Goal: Transaction & Acquisition: Purchase product/service

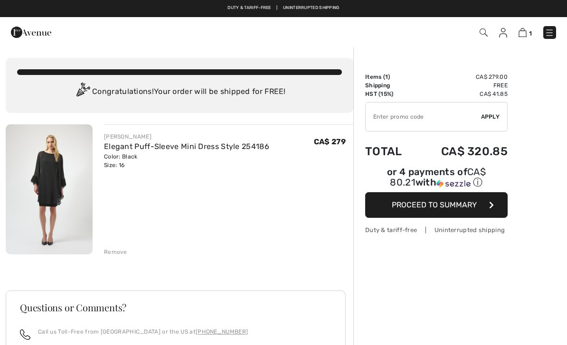
click at [554, 34] on img at bounding box center [549, 32] width 9 height 9
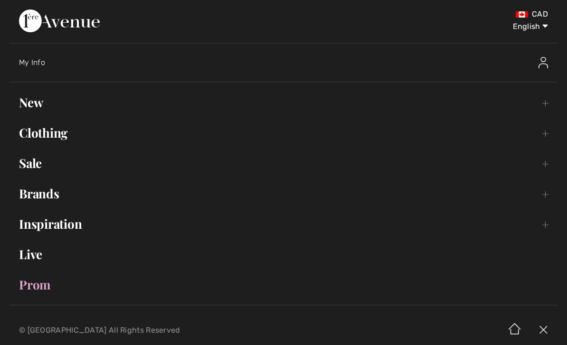
click at [41, 103] on link "New Toggle submenu" at bounding box center [283, 102] width 548 height 21
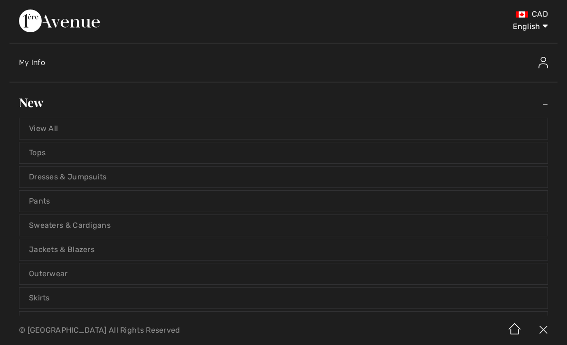
click at [51, 127] on link "View All" at bounding box center [283, 128] width 528 height 21
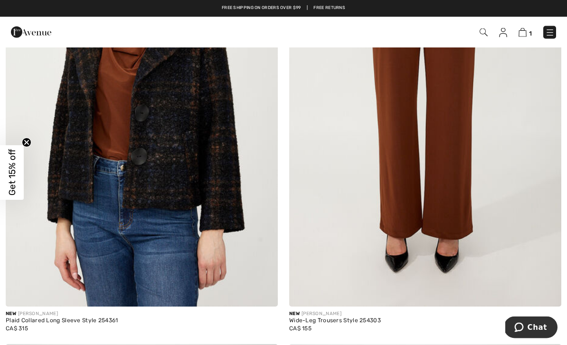
scroll to position [1124, 0]
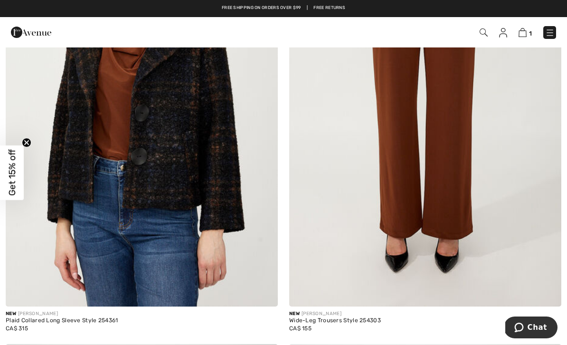
click at [525, 33] on img at bounding box center [522, 32] width 8 height 9
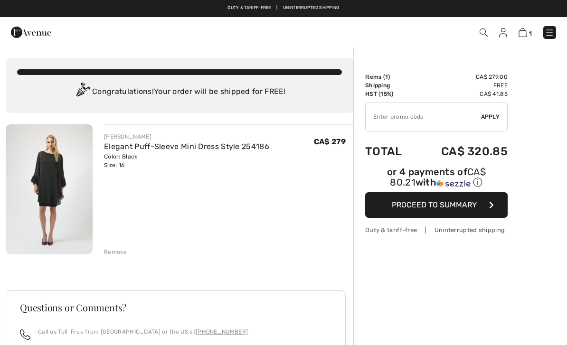
click at [125, 149] on link "Elegant Puff-Sleeve Mini Dress Style 254186" at bounding box center [186, 146] width 165 height 9
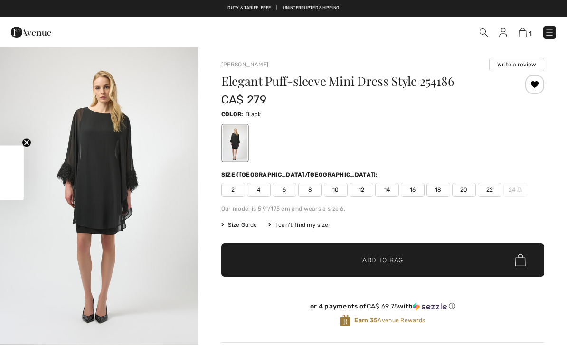
checkbox input "true"
click at [115, 186] on img "1 / 4" at bounding box center [99, 195] width 198 height 297
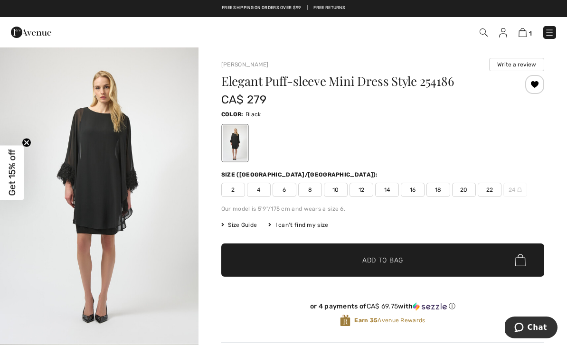
click at [526, 33] on img at bounding box center [522, 32] width 8 height 9
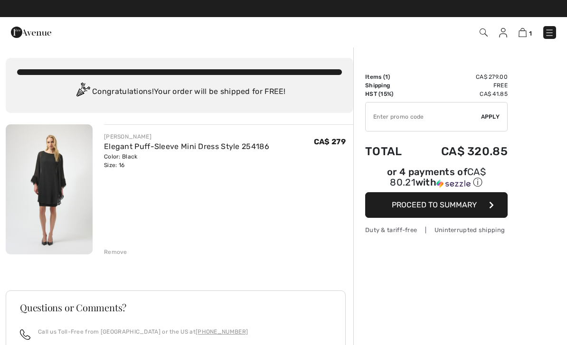
click at [466, 207] on span "Proceed to Summary" at bounding box center [434, 204] width 85 height 9
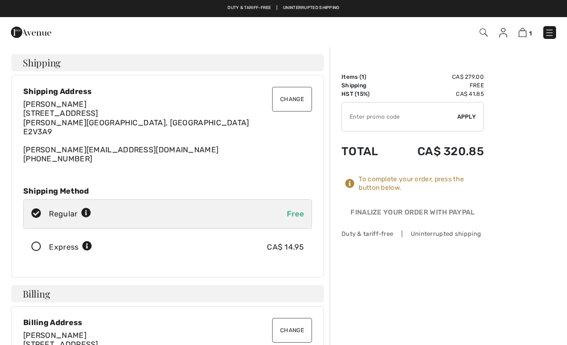
checkbox input "true"
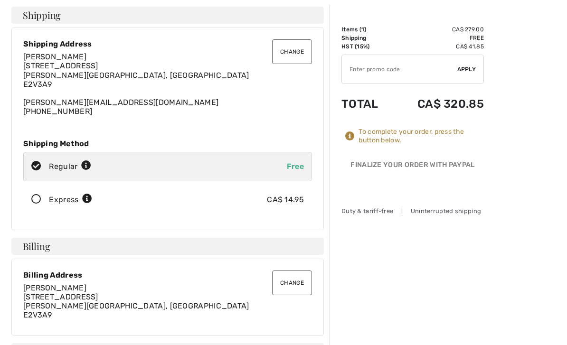
scroll to position [63, 0]
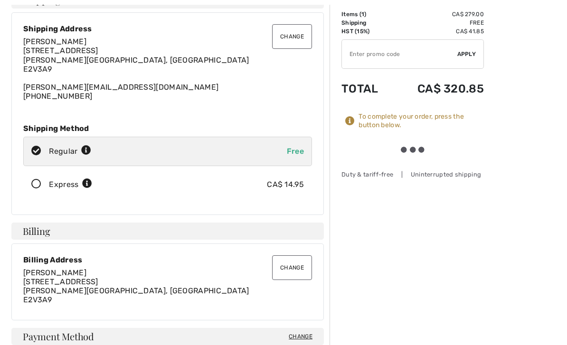
click at [32, 183] on icon at bounding box center [36, 184] width 25 height 10
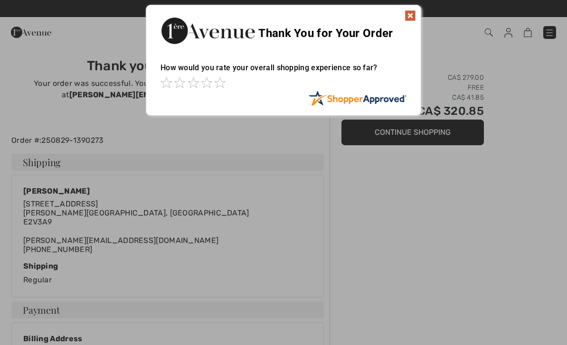
click at [415, 14] on img at bounding box center [410, 15] width 11 height 11
